Goal: Manage account settings

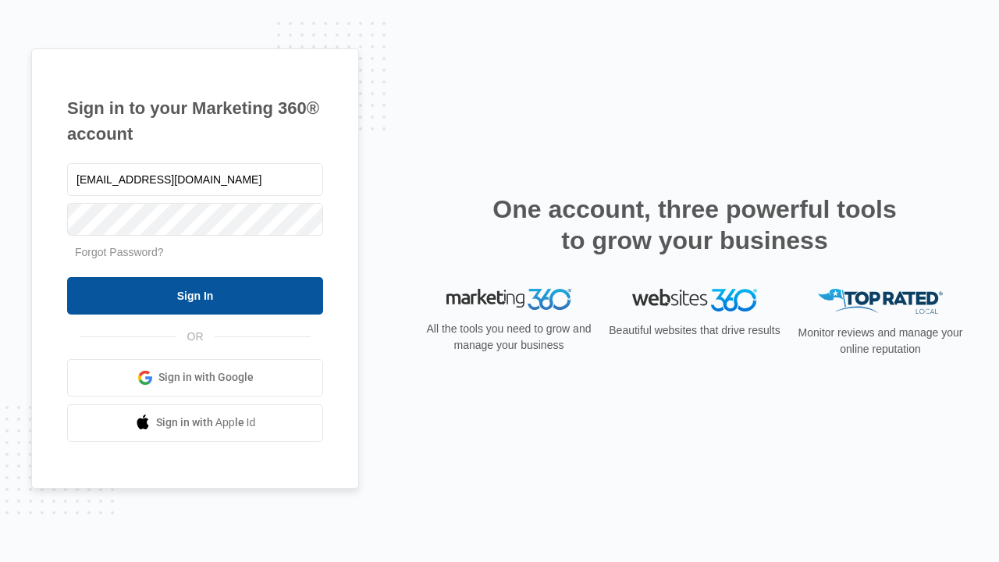
click at [195, 295] on input "Sign In" at bounding box center [195, 295] width 256 height 37
